Goal: Information Seeking & Learning: Learn about a topic

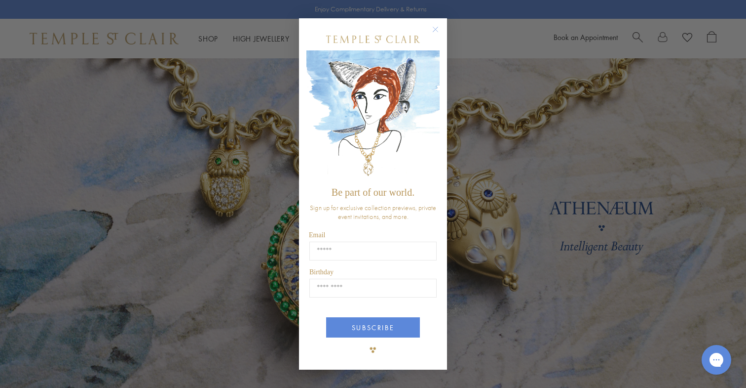
click at [436, 29] on circle "Close dialog" at bounding box center [436, 29] width 12 height 12
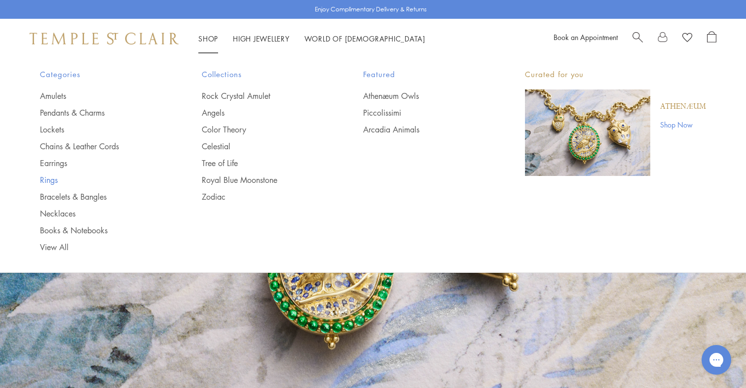
click at [51, 178] on link "Rings" at bounding box center [101, 179] width 122 height 11
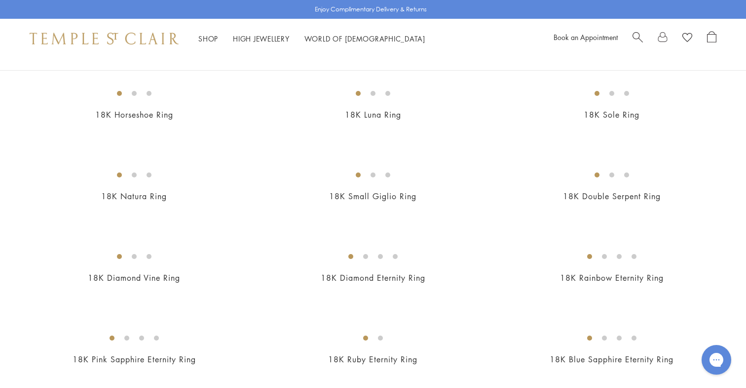
scroll to position [735, 0]
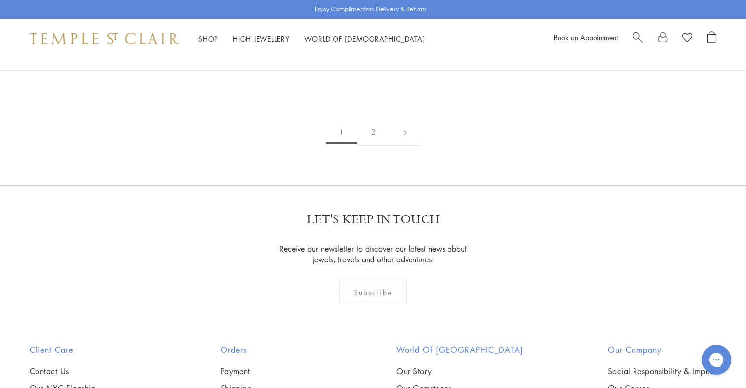
scroll to position [1387, 0]
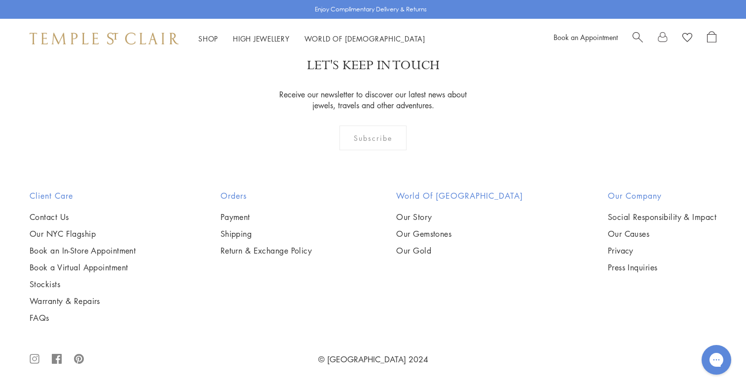
scroll to position [2093, 0]
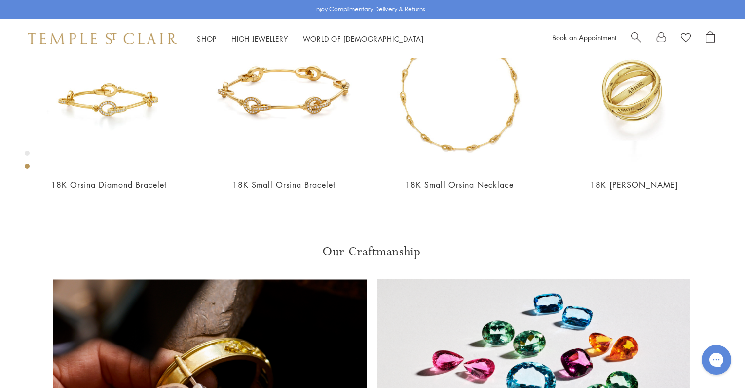
scroll to position [58, 1]
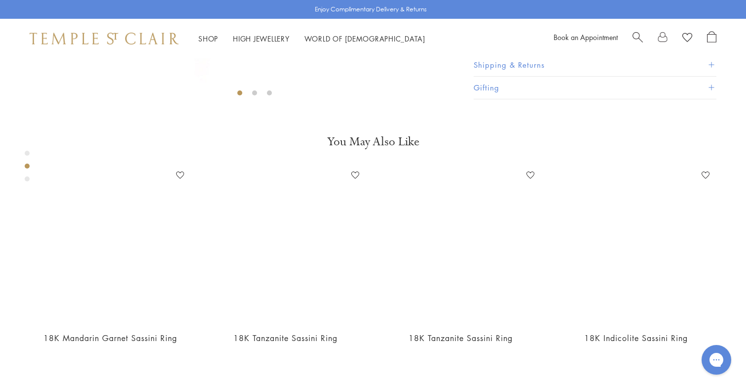
scroll to position [369, 0]
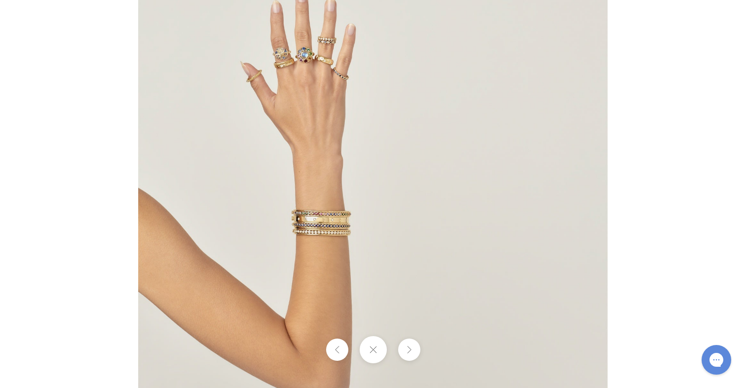
click at [302, 130] on img at bounding box center [373, 193] width 470 height 469
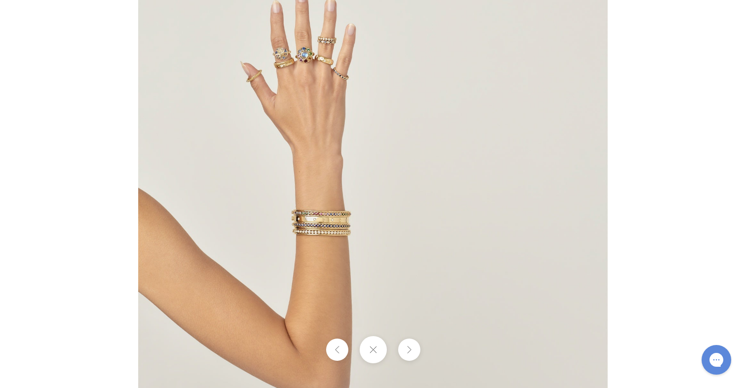
click at [273, 152] on img at bounding box center [373, 193] width 470 height 469
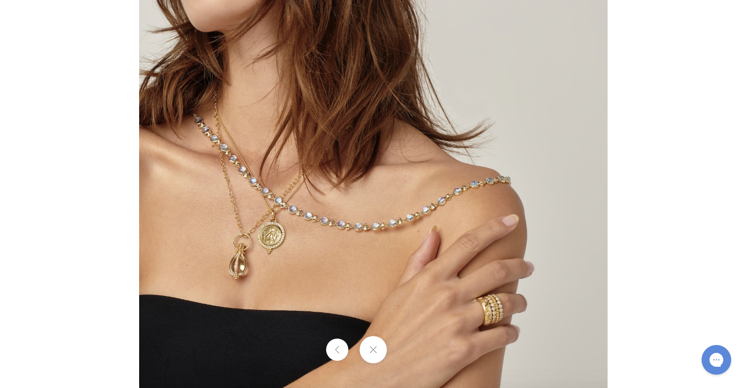
click at [520, 306] on img at bounding box center [373, 151] width 468 height 471
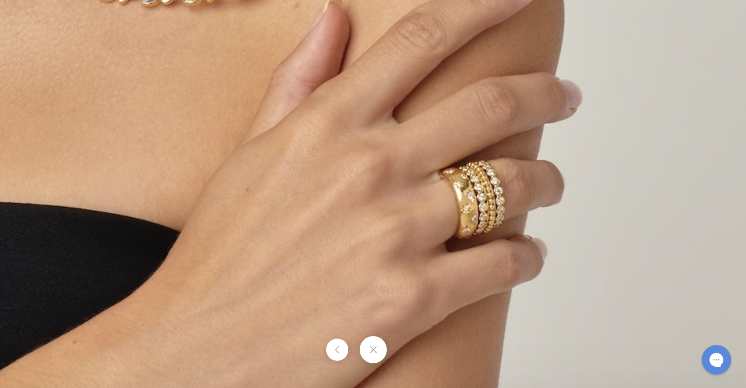
click at [372, 350] on button at bounding box center [372, 349] width 27 height 27
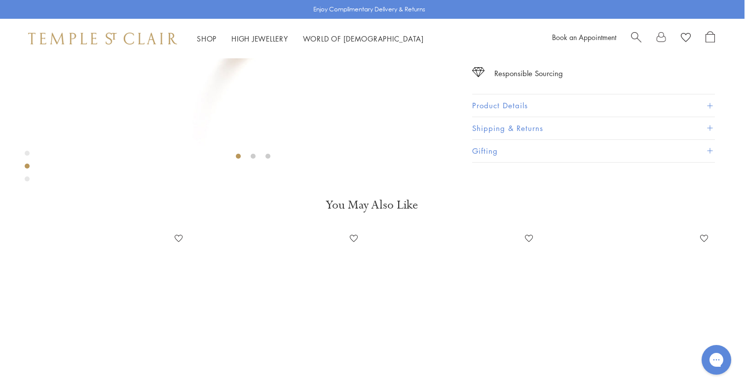
scroll to position [240, 0]
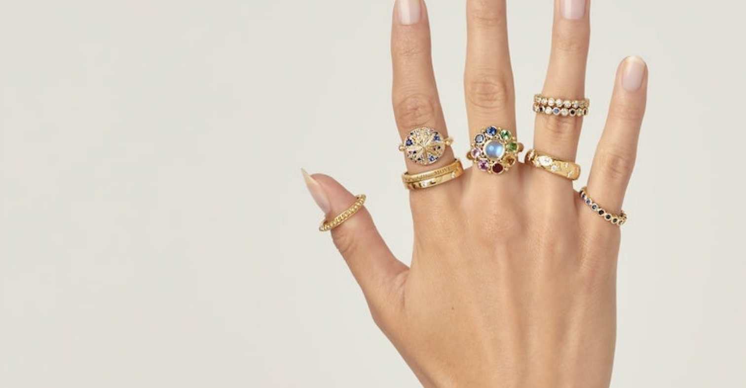
click at [151, 66] on img at bounding box center [373, 188] width 470 height 469
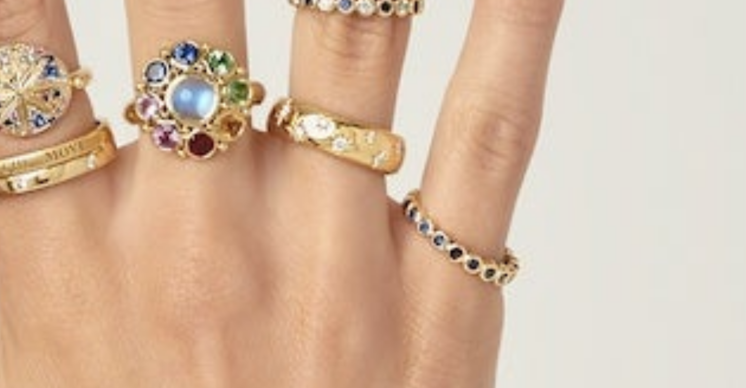
click at [204, 64] on img at bounding box center [372, 374] width 1156 height 1155
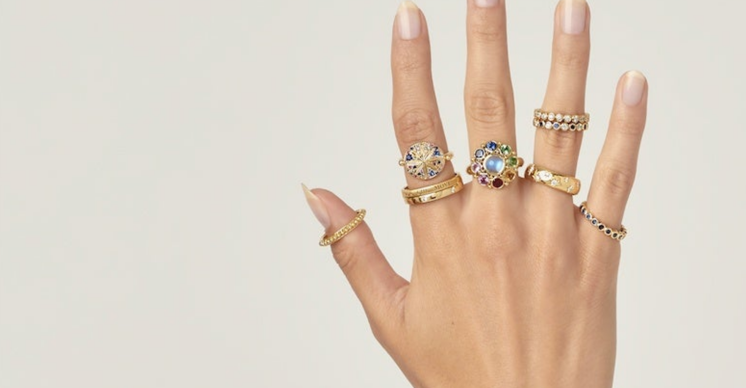
click at [138, 69] on img at bounding box center [373, 193] width 470 height 469
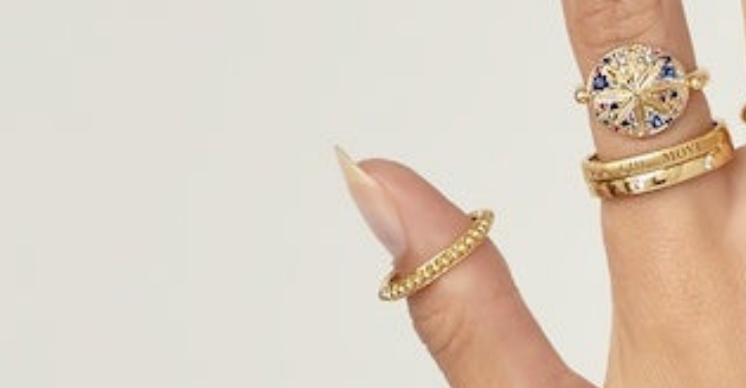
click at [78, 69] on img at bounding box center [578, 375] width 1156 height 1155
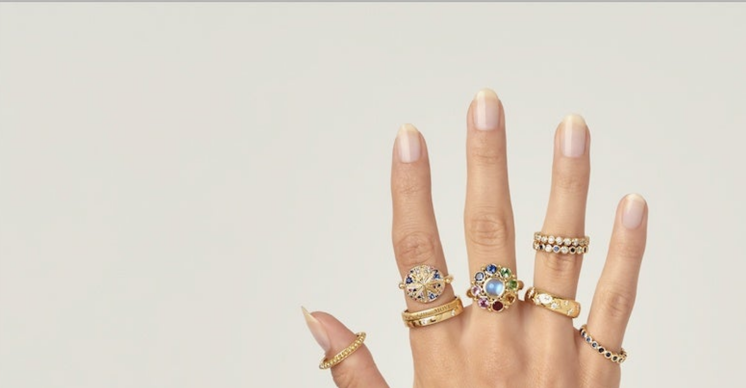
click at [138, 76] on img at bounding box center [373, 234] width 470 height 469
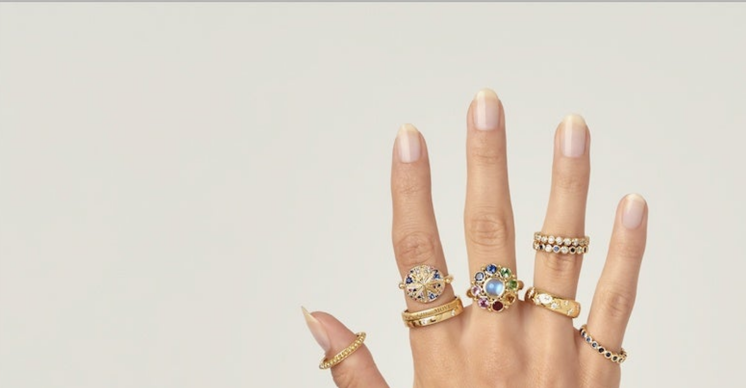
click at [226, 21] on img at bounding box center [373, 234] width 470 height 469
